Goal: Check status: Check status

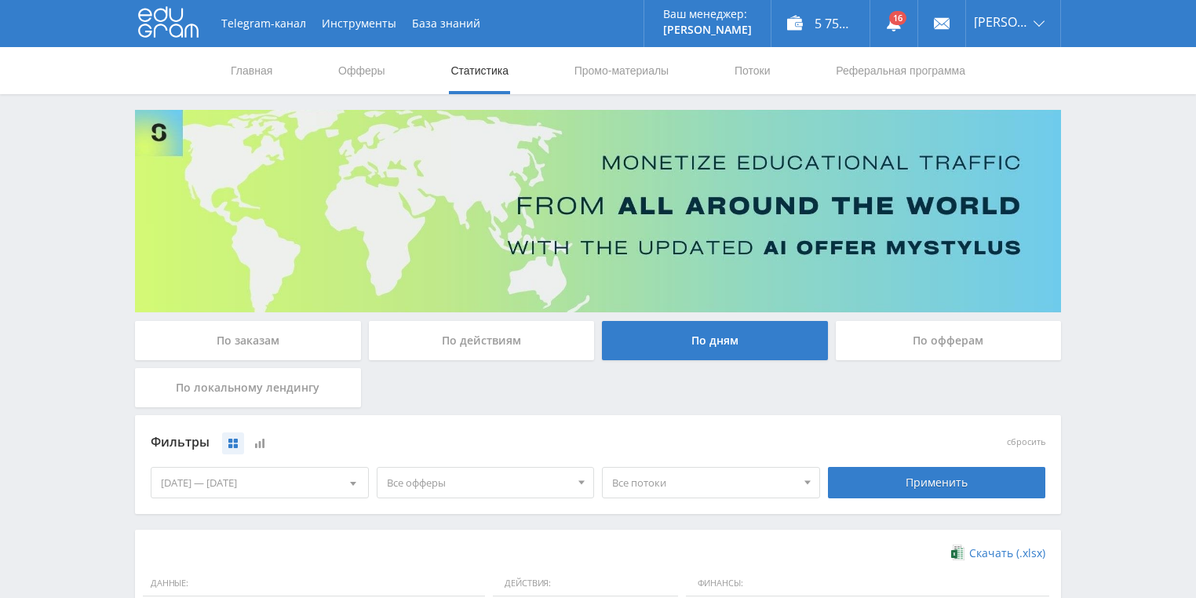
scroll to position [314, 0]
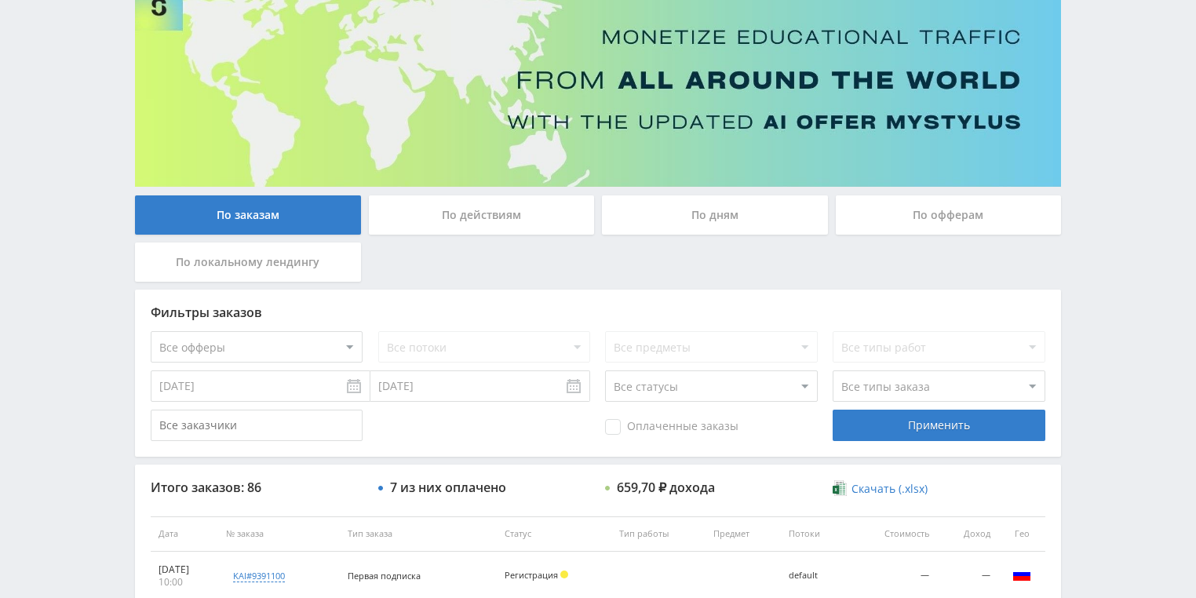
click at [525, 233] on div "По действиям" at bounding box center [482, 214] width 226 height 39
click at [0, 0] on input "По действиям" at bounding box center [0, 0] width 0 height 0
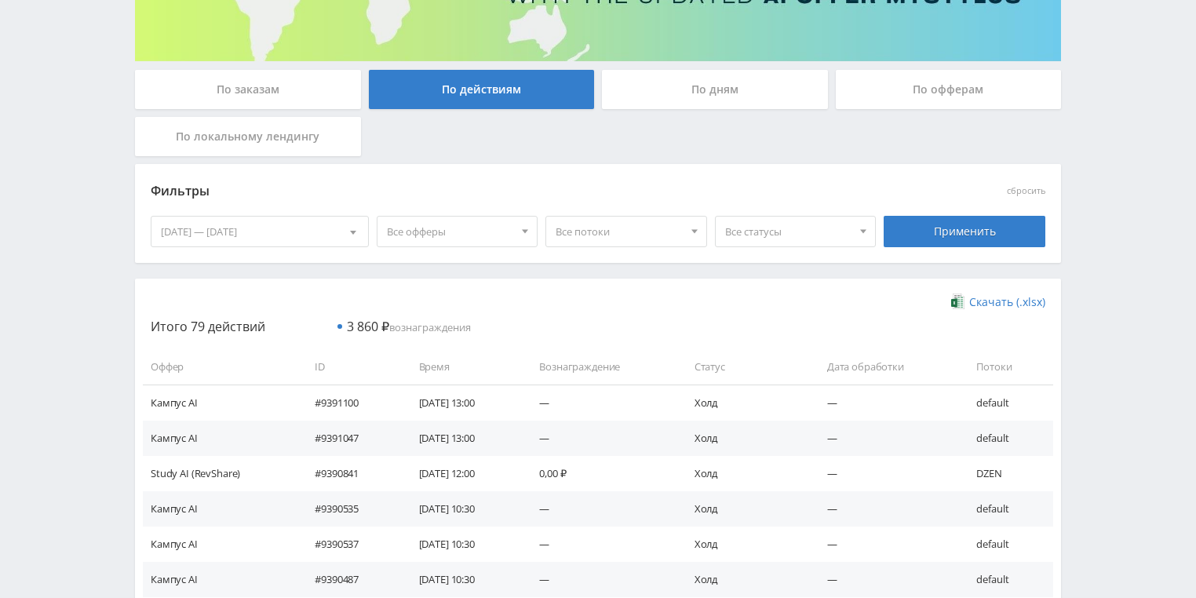
click at [683, 104] on div "По дням" at bounding box center [715, 89] width 226 height 39
click at [0, 0] on input "По дням" at bounding box center [0, 0] width 0 height 0
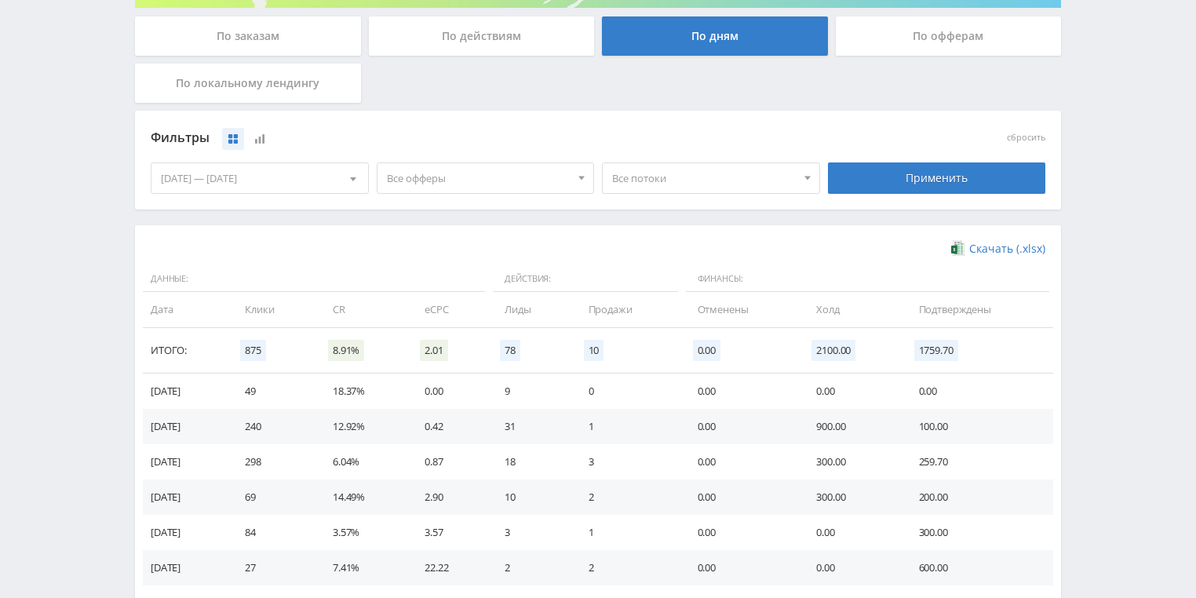
scroll to position [377, 0]
